Goal: Check status: Check status

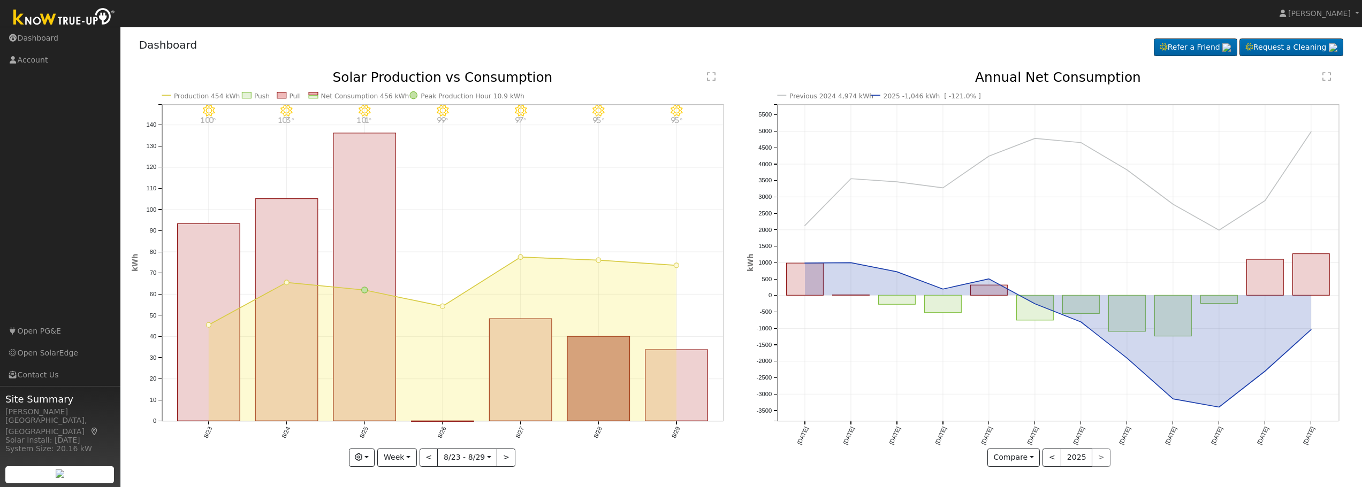
scroll to position [2, 0]
click at [407, 457] on button "Week" at bounding box center [396, 457] width 39 height 18
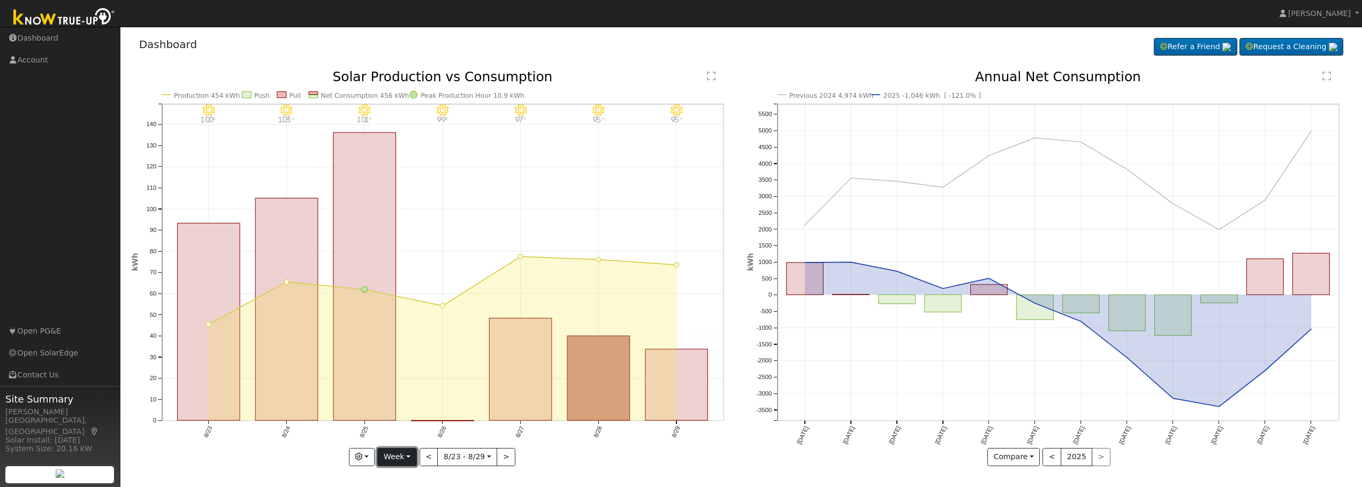
click at [407, 457] on button "Week" at bounding box center [396, 457] width 39 height 18
click at [412, 454] on button "Week" at bounding box center [396, 457] width 39 height 18
click at [411, 402] on link "Month" at bounding box center [415, 405] width 74 height 15
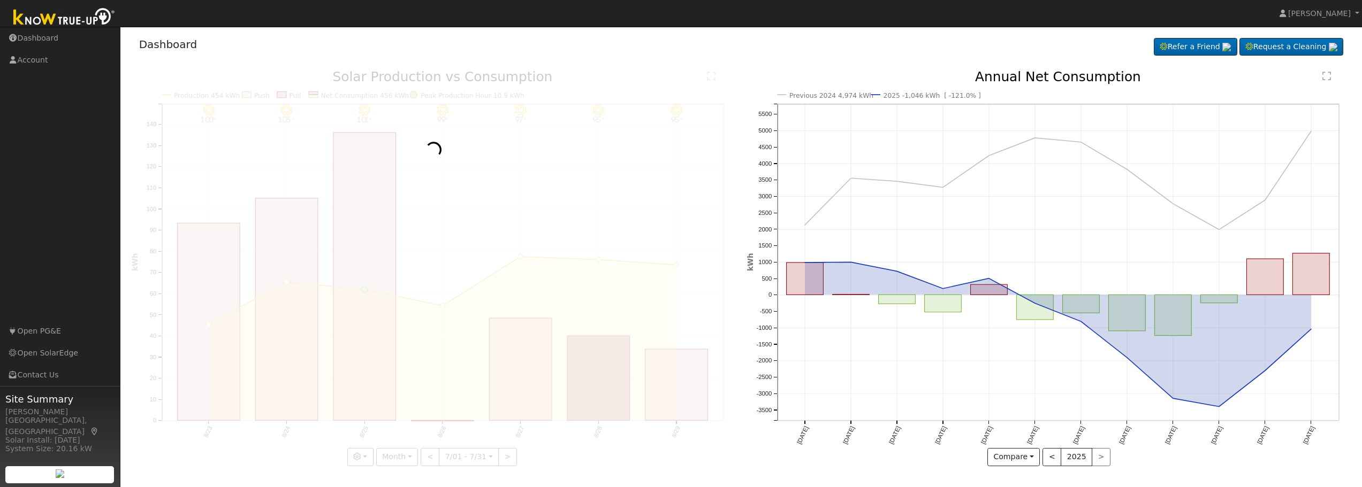
click at [411, 402] on div at bounding box center [434, 269] width 604 height 396
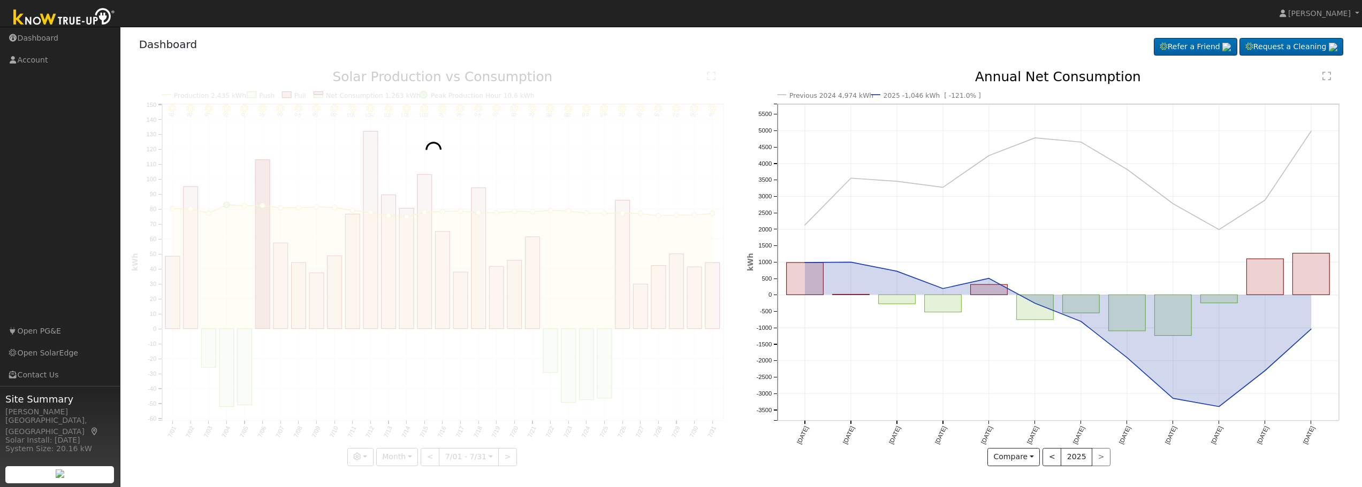
scroll to position [0, 0]
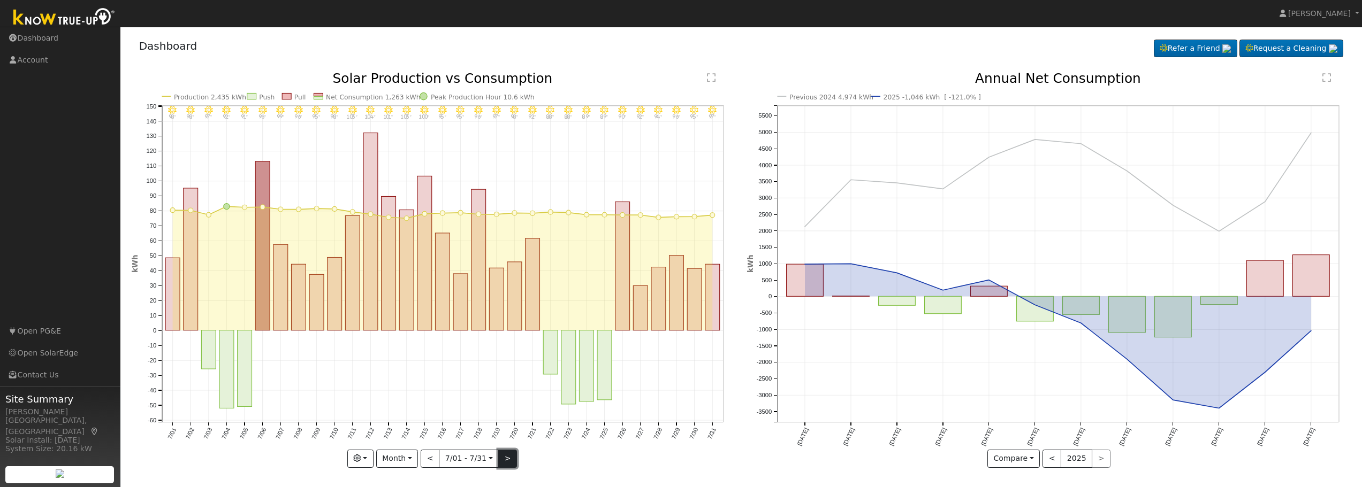
click at [504, 458] on button ">" at bounding box center [507, 459] width 19 height 18
type input "[DATE]"
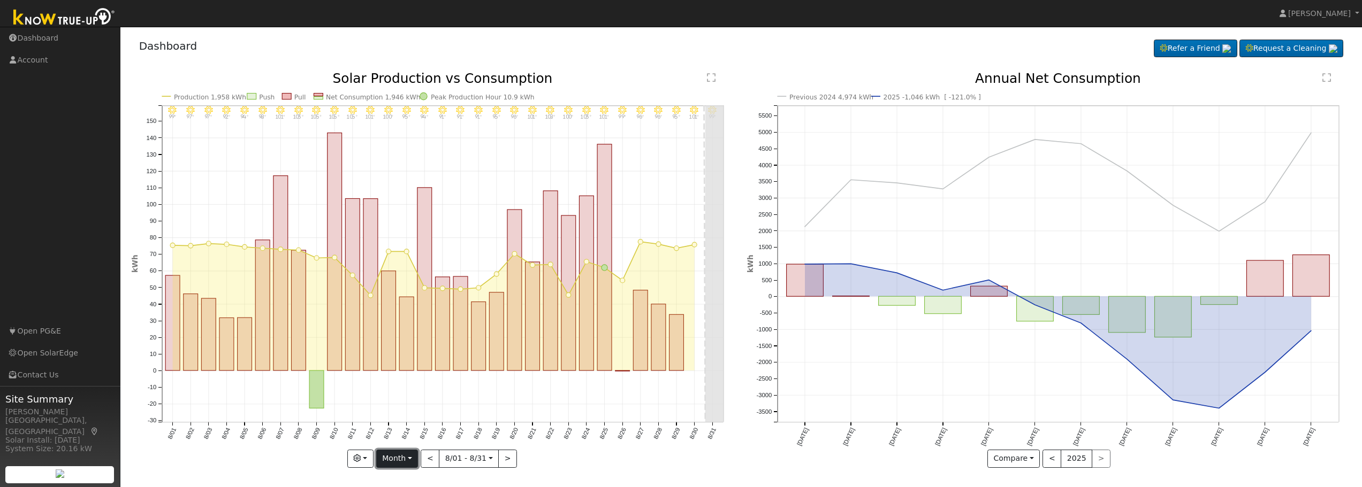
click at [409, 462] on button "Month" at bounding box center [397, 459] width 42 height 18
click at [547, 459] on icon "8/31 - Clear 99° 8/30 - Clear 101° 8/29 - Clear 95° 8/28 - Clear 96° 8/27 - Cle…" at bounding box center [434, 273] width 604 height 403
click at [371, 462] on button "button" at bounding box center [360, 459] width 26 height 18
click at [368, 461] on button "button" at bounding box center [360, 459] width 26 height 18
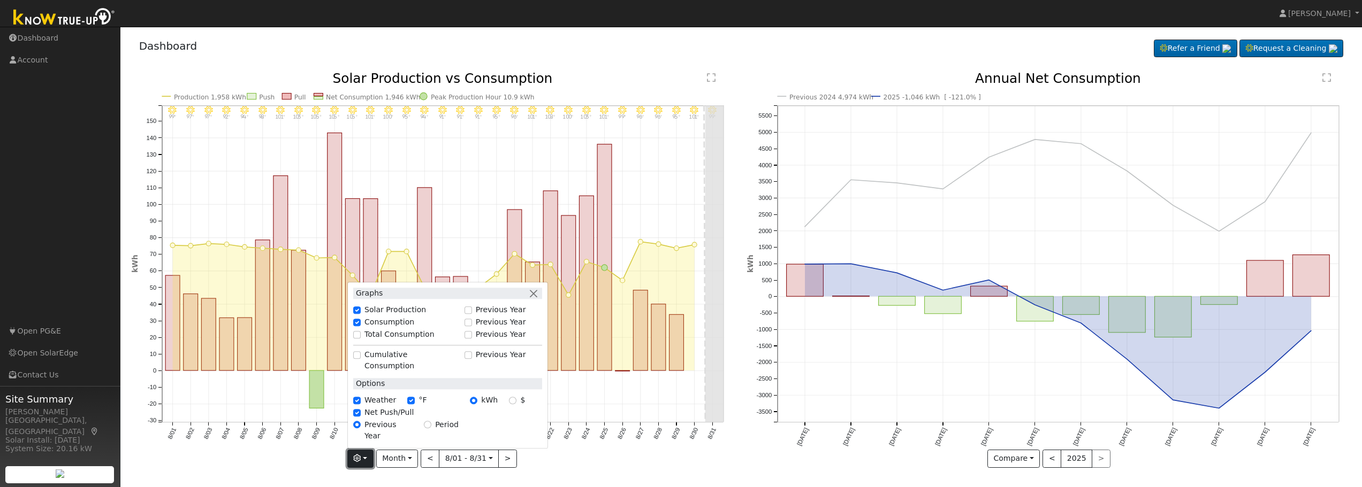
click at [368, 461] on button "button" at bounding box center [360, 459] width 26 height 18
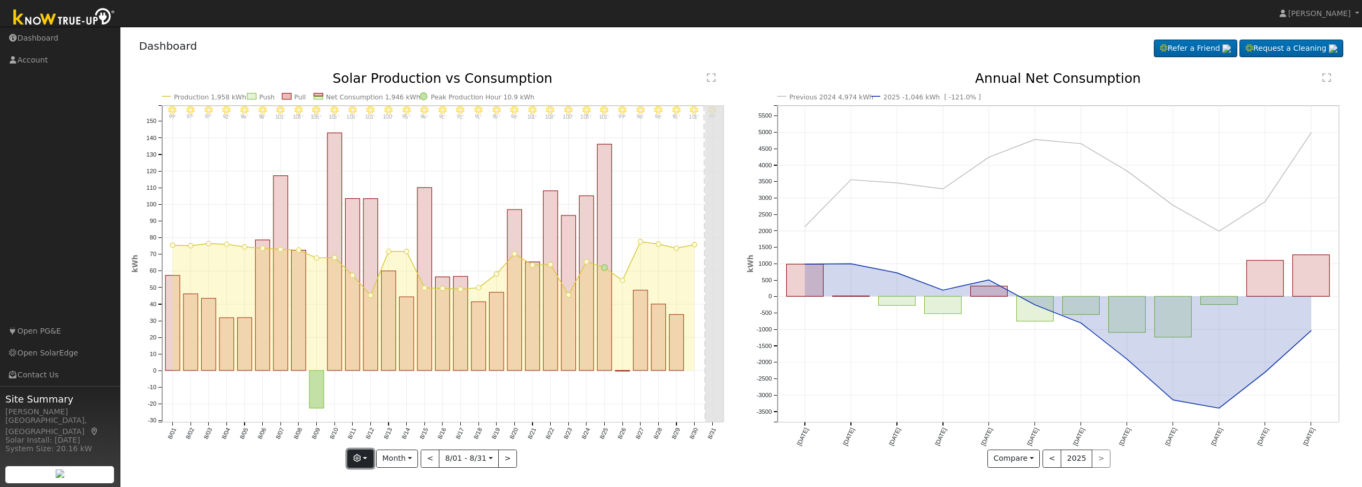
click at [368, 461] on button "button" at bounding box center [360, 459] width 26 height 18
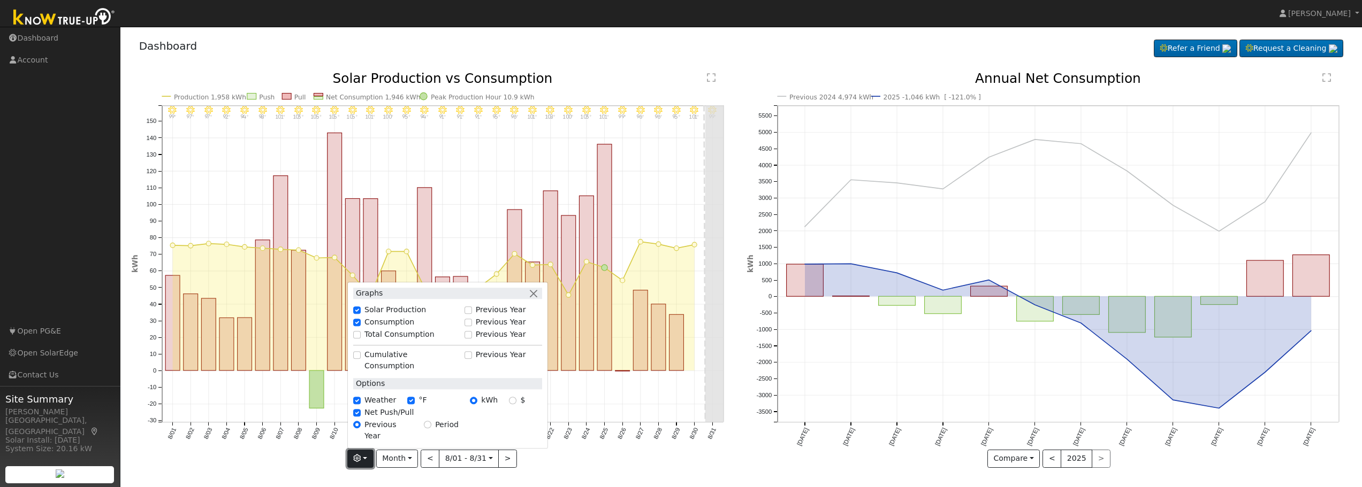
click at [368, 461] on button "button" at bounding box center [360, 459] width 26 height 18
click at [360, 326] on input "Consumption" at bounding box center [356, 322] width 7 height 7
checkbox input "false"
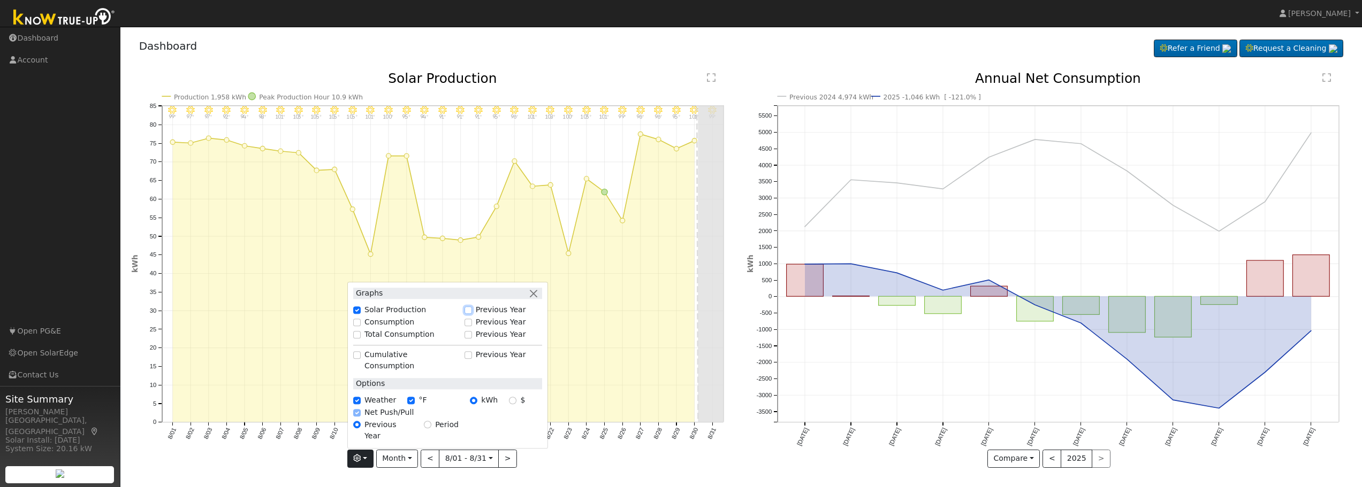
click at [472, 314] on input "Previous Year" at bounding box center [467, 310] width 7 height 7
checkbox input "true"
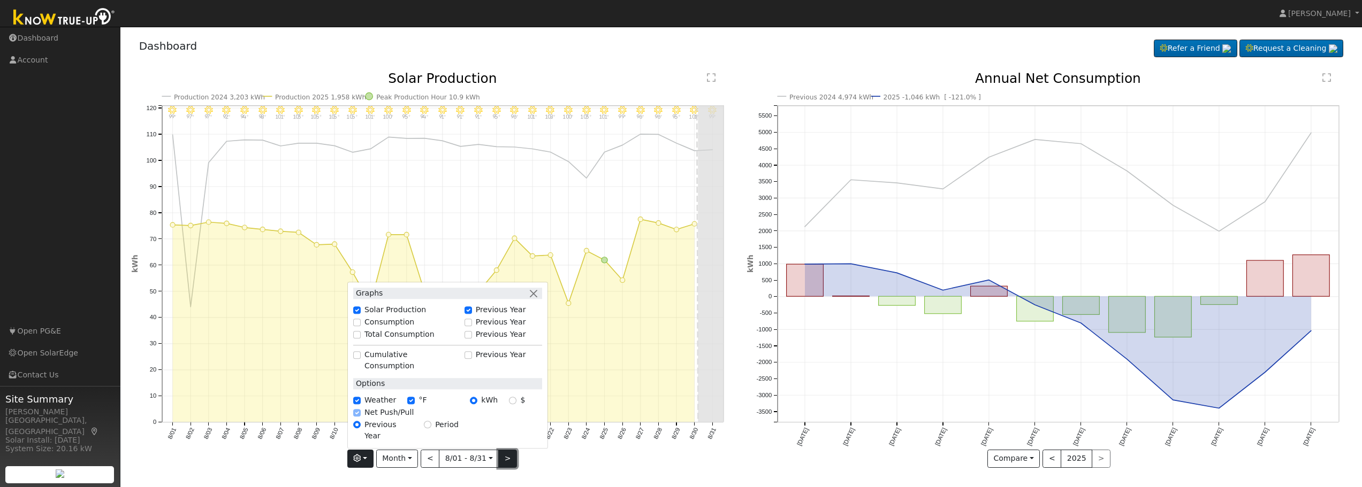
click at [505, 463] on button ">" at bounding box center [507, 459] width 19 height 18
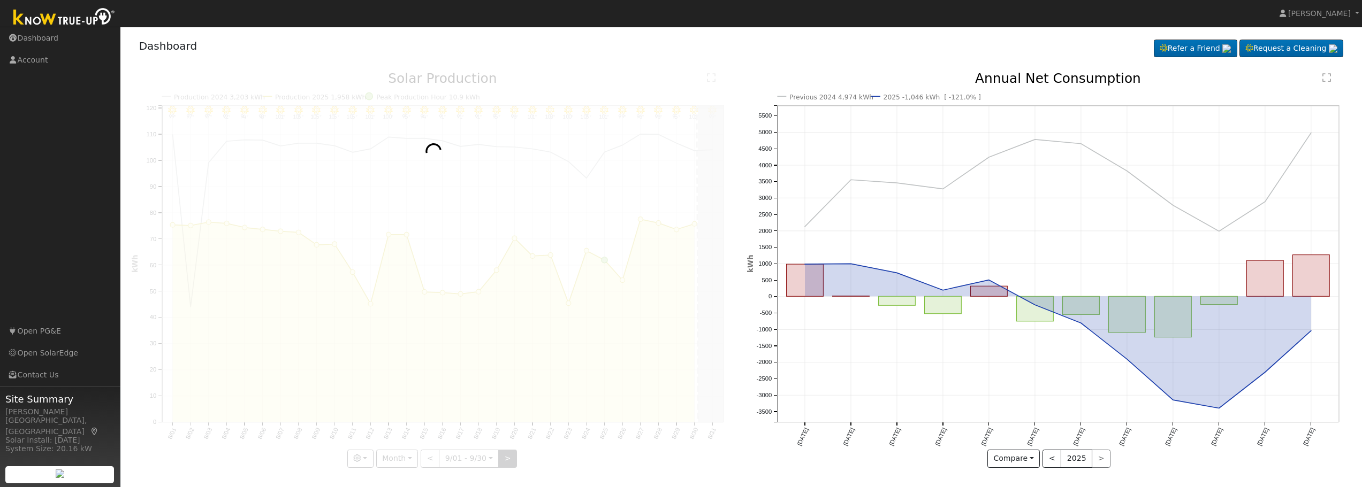
click at [505, 463] on div at bounding box center [434, 270] width 604 height 396
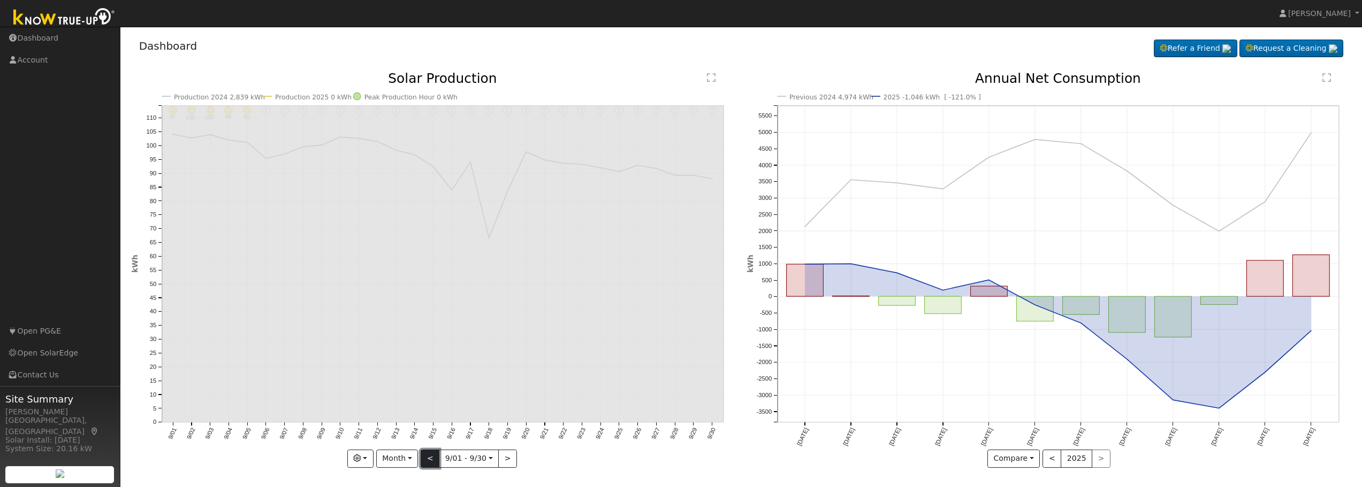
click at [433, 457] on button "<" at bounding box center [430, 459] width 19 height 18
click at [0, 0] on div at bounding box center [0, 0] width 0 height 0
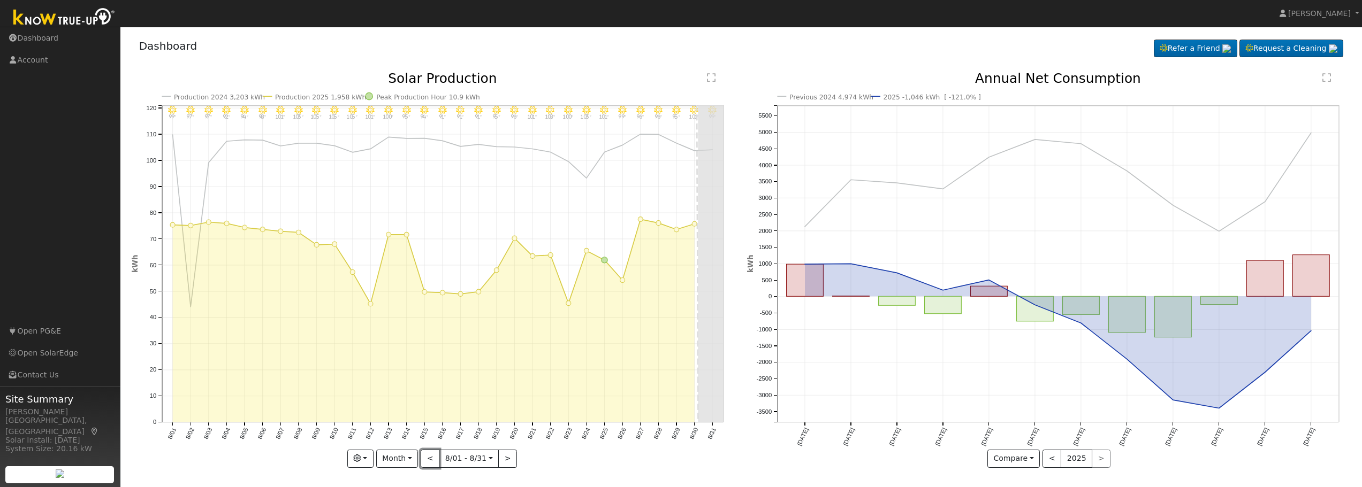
click at [433, 457] on button "<" at bounding box center [430, 459] width 19 height 18
click at [0, 0] on div at bounding box center [0, 0] width 0 height 0
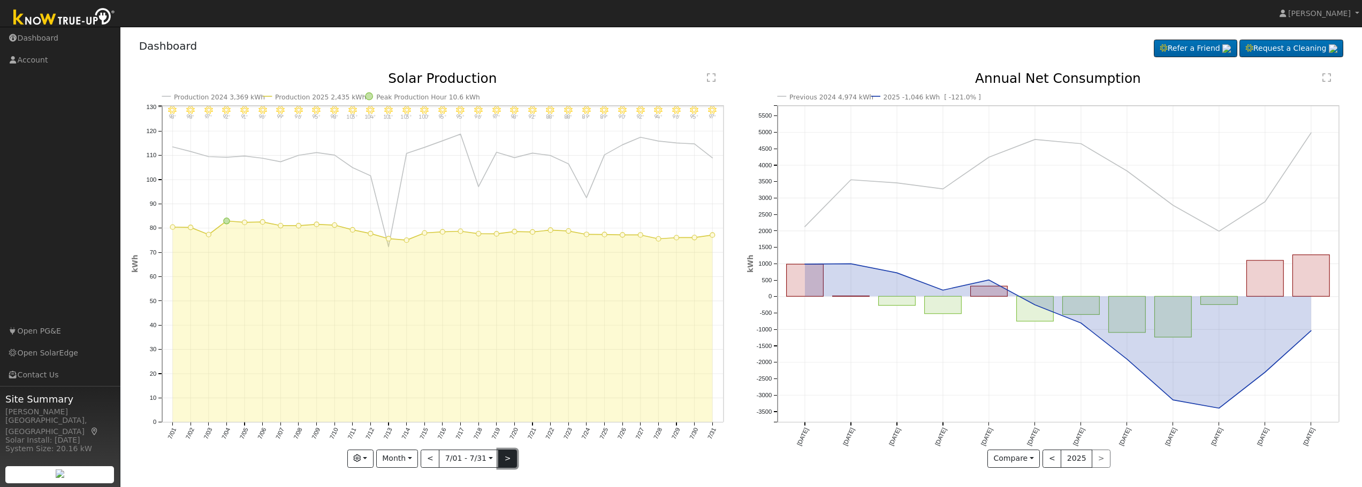
click at [504, 463] on button ">" at bounding box center [507, 459] width 19 height 18
type input "[DATE]"
